Goal: Task Accomplishment & Management: Manage account settings

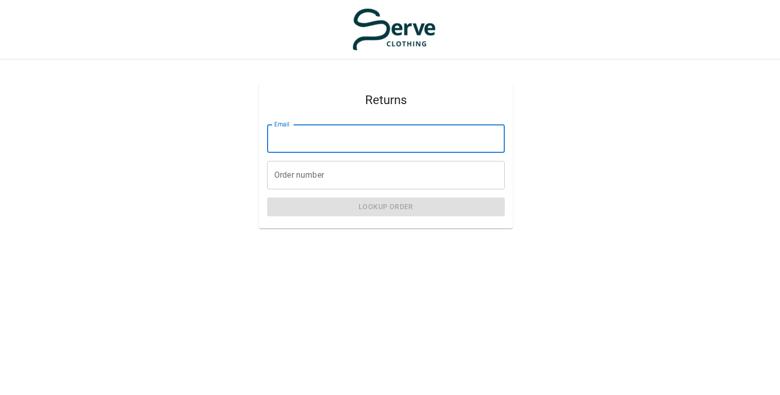
click at [327, 134] on input "Email" at bounding box center [386, 138] width 238 height 28
type input "**********"
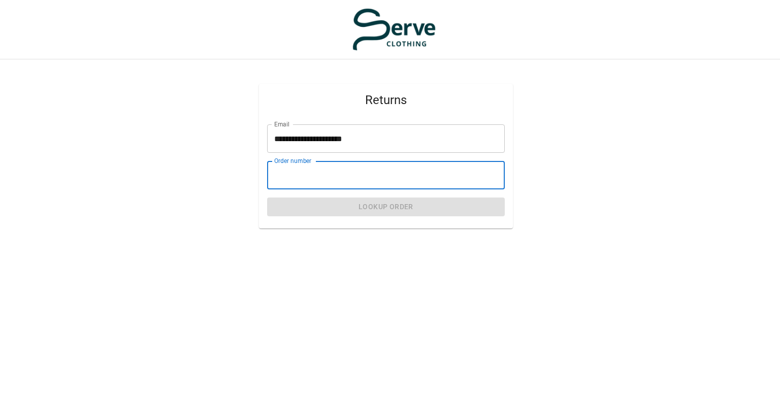
click at [375, 181] on input "Order number" at bounding box center [386, 175] width 238 height 28
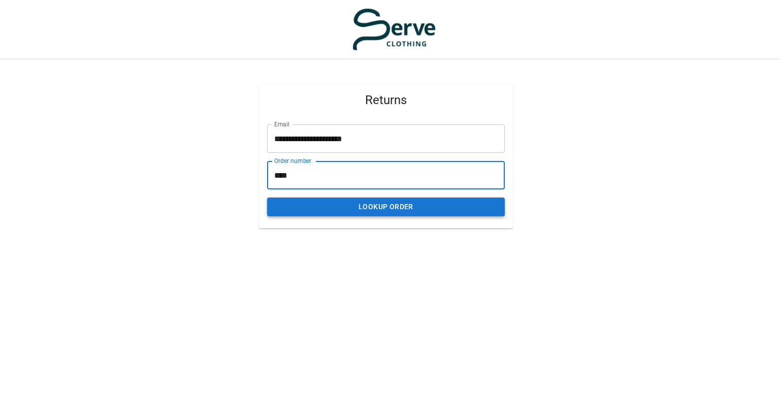
type input "****"
click at [386, 207] on button "Lookup Order" at bounding box center [386, 207] width 238 height 19
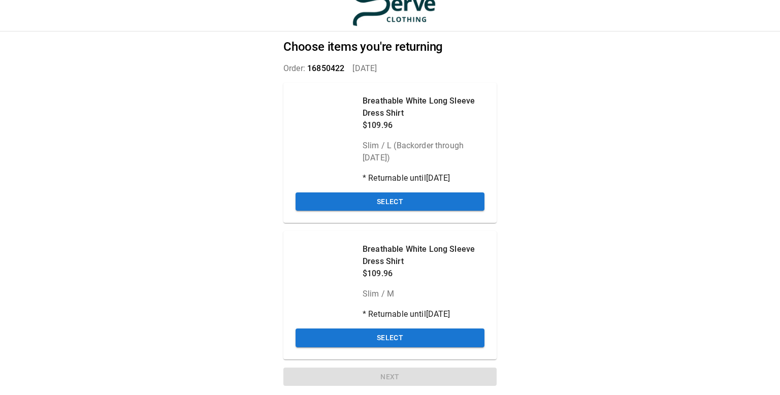
scroll to position [24, 0]
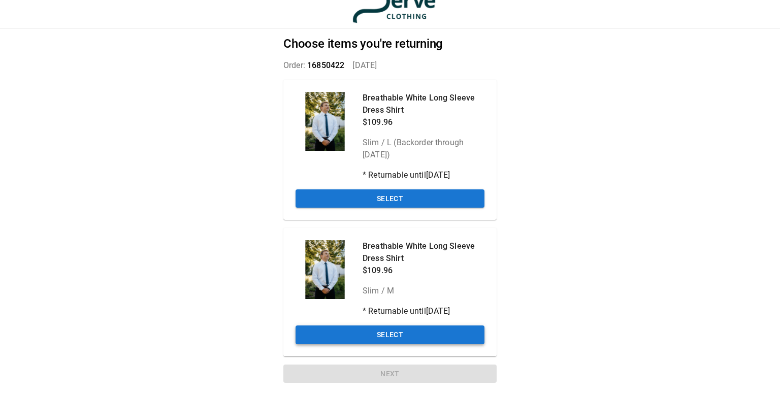
click at [367, 342] on button "Select" at bounding box center [390, 335] width 189 height 19
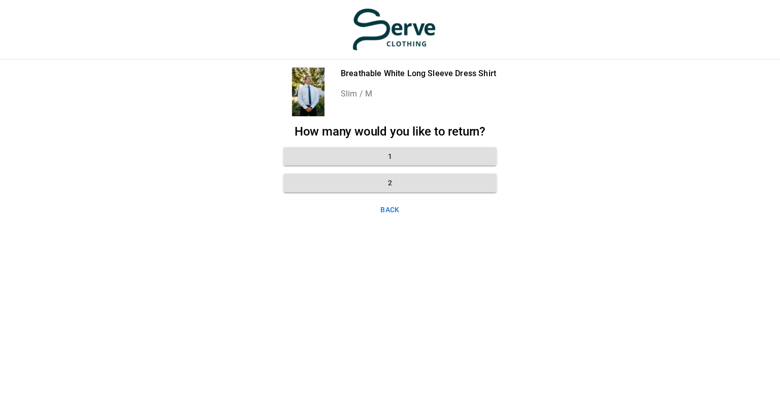
scroll to position [0, 0]
click at [338, 187] on button "2" at bounding box center [389, 183] width 213 height 19
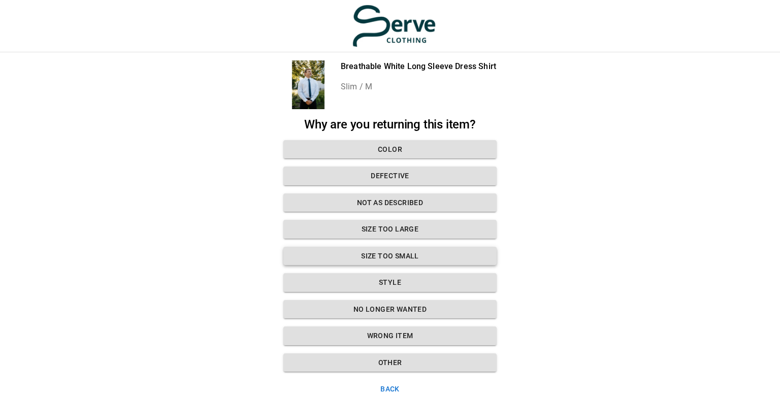
click at [411, 256] on button "Size too small" at bounding box center [389, 256] width 213 height 19
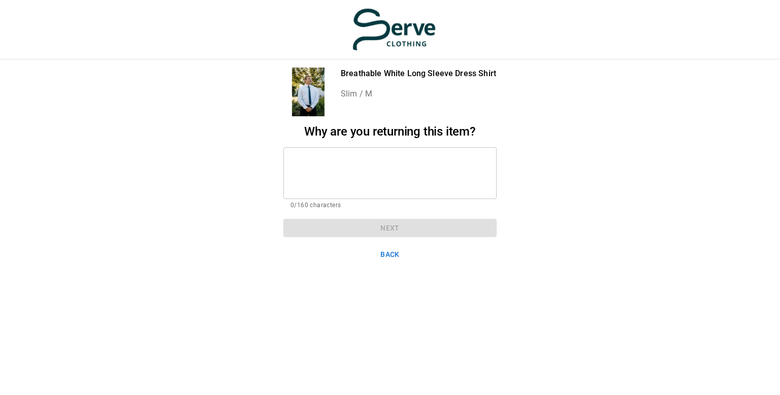
click at [409, 178] on textarea at bounding box center [390, 172] width 199 height 35
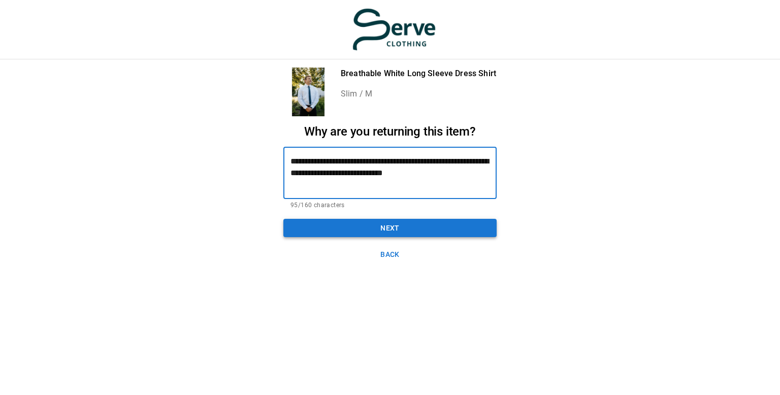
type textarea "**********"
click at [392, 220] on button "Next" at bounding box center [389, 228] width 213 height 19
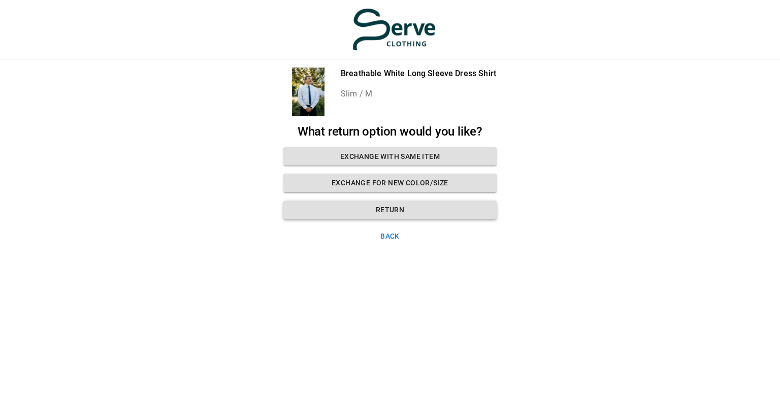
click at [346, 213] on button "Return" at bounding box center [389, 210] width 213 height 19
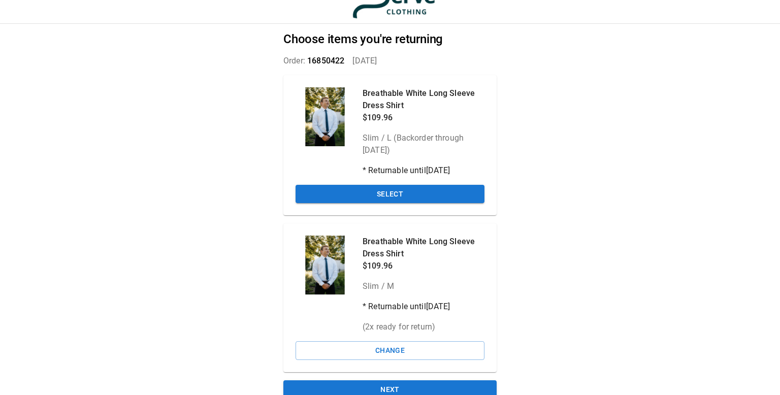
scroll to position [44, 0]
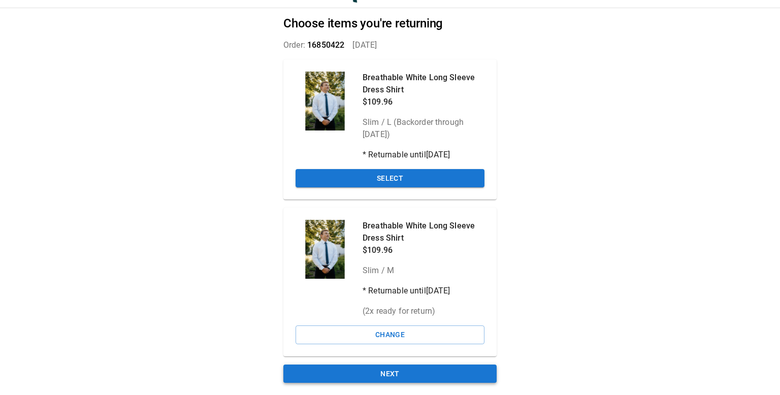
click at [425, 376] on button "Next" at bounding box center [389, 374] width 213 height 19
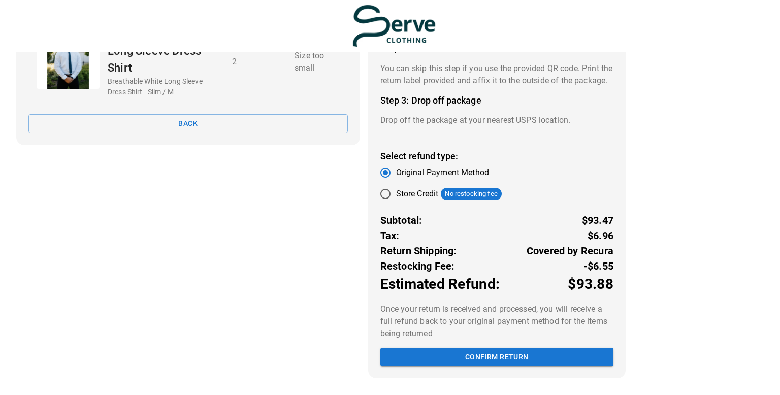
scroll to position [156, 0]
click at [498, 358] on button "Confirm return" at bounding box center [496, 357] width 233 height 19
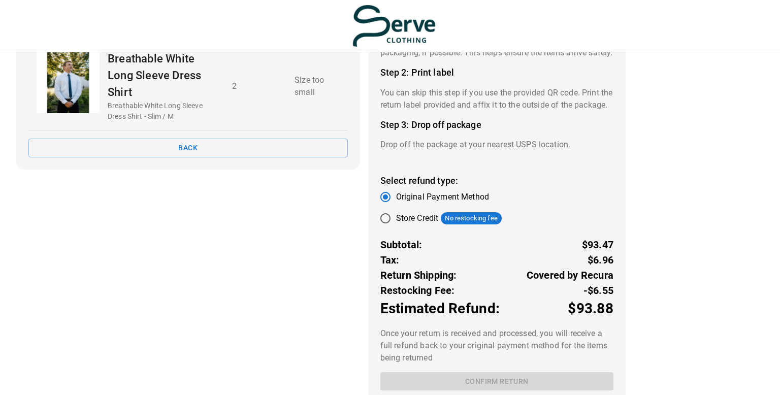
scroll to position [114, 0]
